Goal: Find specific page/section: Find specific page/section

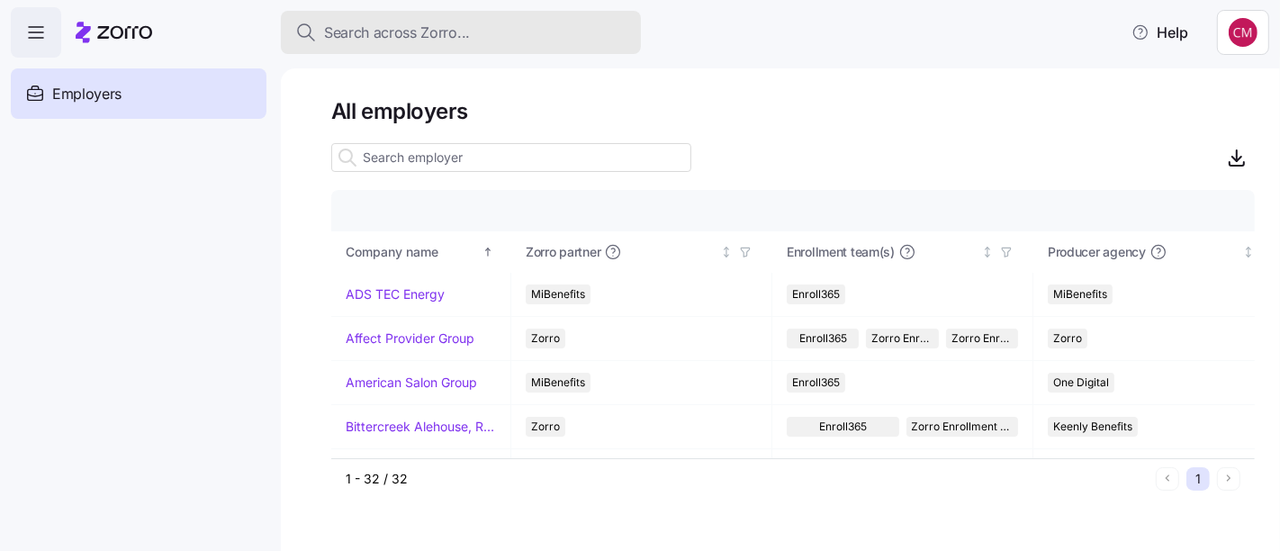
click at [590, 32] on div "Search across Zorro..." at bounding box center [460, 33] width 331 height 22
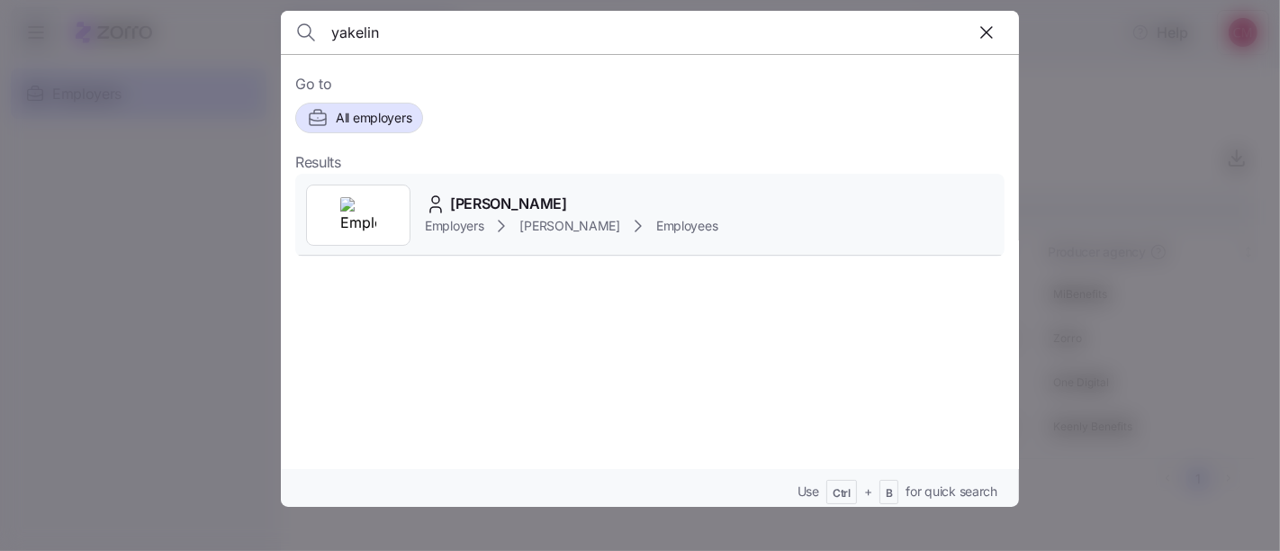
type input "yakelin"
click at [386, 225] on div at bounding box center [358, 214] width 104 height 61
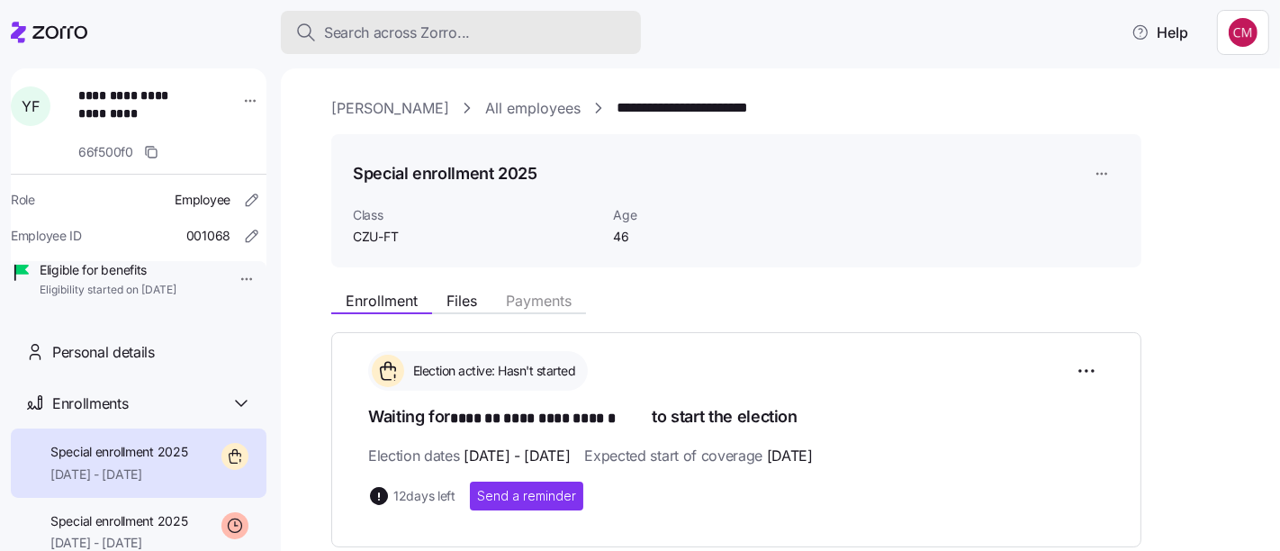
click at [457, 19] on button "Search across Zorro..." at bounding box center [461, 32] width 360 height 43
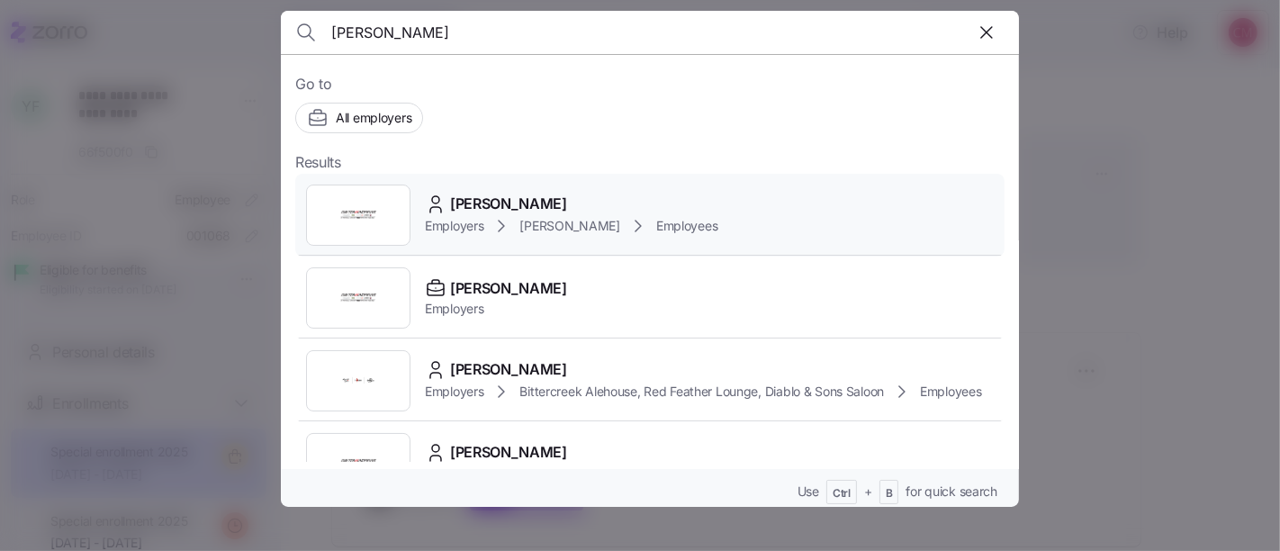
type input "[PERSON_NAME]"
click at [355, 220] on img at bounding box center [358, 215] width 36 height 36
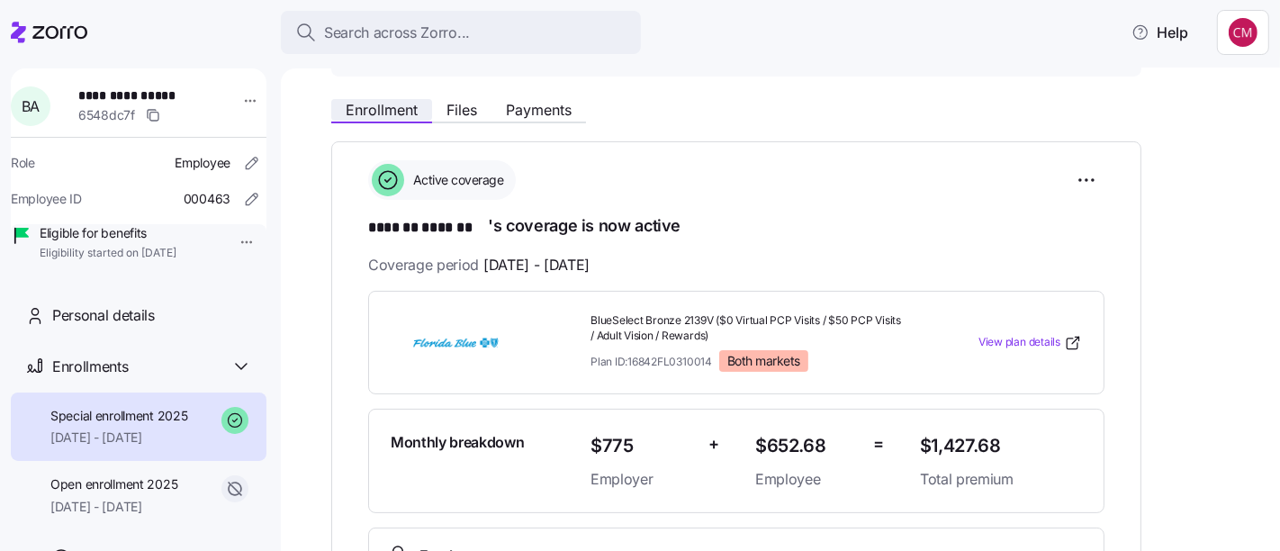
scroll to position [195, 0]
